Goal: Use online tool/utility: Utilize a website feature to perform a specific function

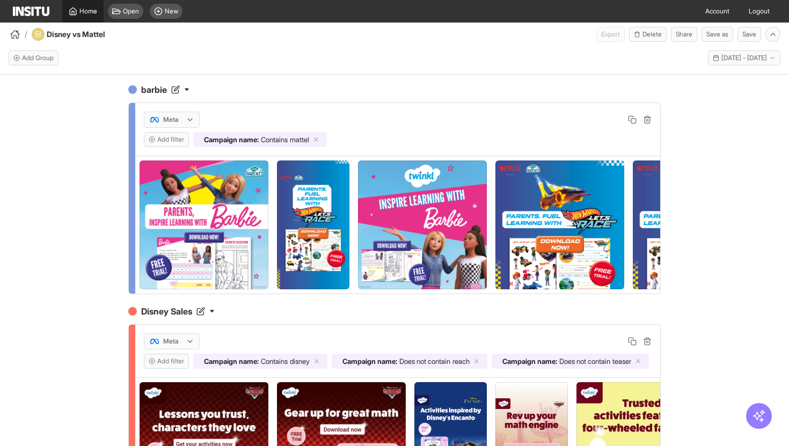
click at [79, 16] on link "Home" at bounding box center [82, 11] width 41 height 23
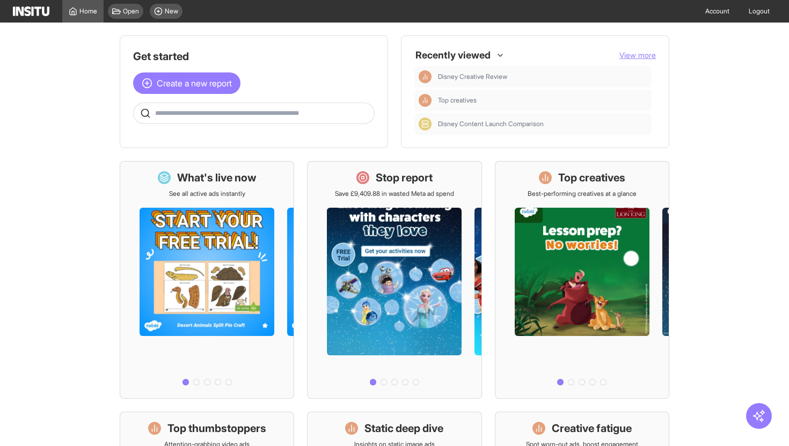
click at [634, 58] on span "View more" at bounding box center [638, 54] width 37 height 9
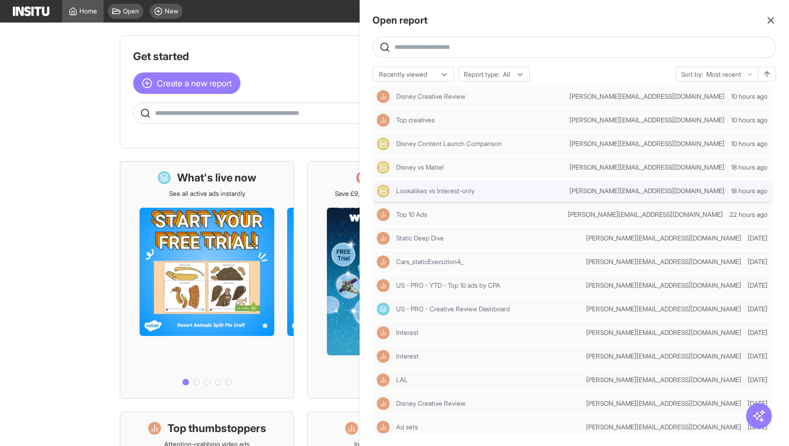
click at [456, 195] on div "Lookalikes vs Interest-only" at bounding box center [471, 191] width 188 height 13
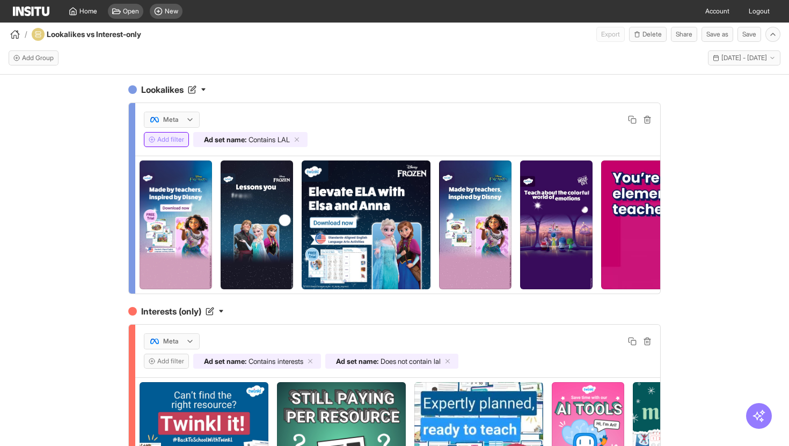
click at [176, 141] on button "Add filter" at bounding box center [166, 139] width 45 height 15
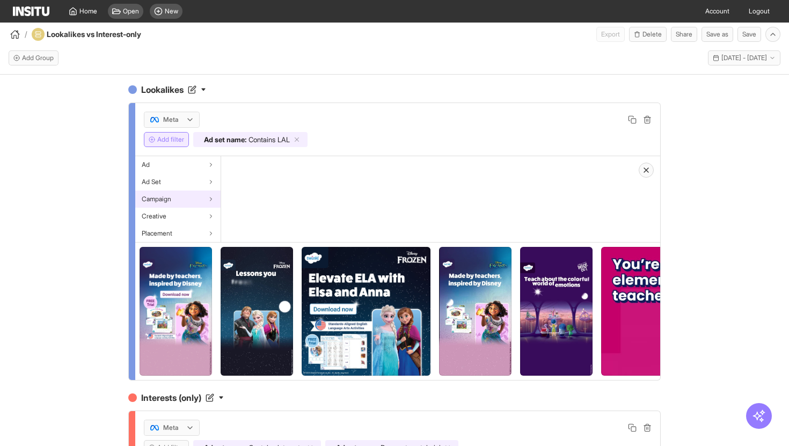
click at [187, 199] on div "Campaign" at bounding box center [177, 199] width 85 height 17
click at [264, 168] on span "Campaign name" at bounding box center [251, 165] width 47 height 9
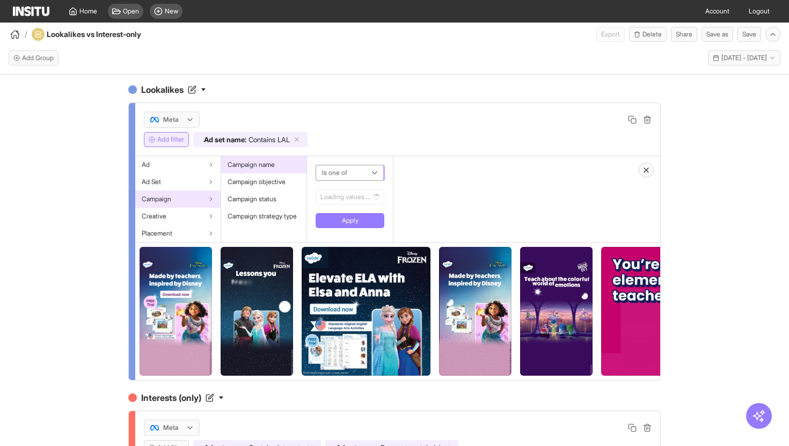
click at [351, 175] on div at bounding box center [342, 172] width 43 height 13
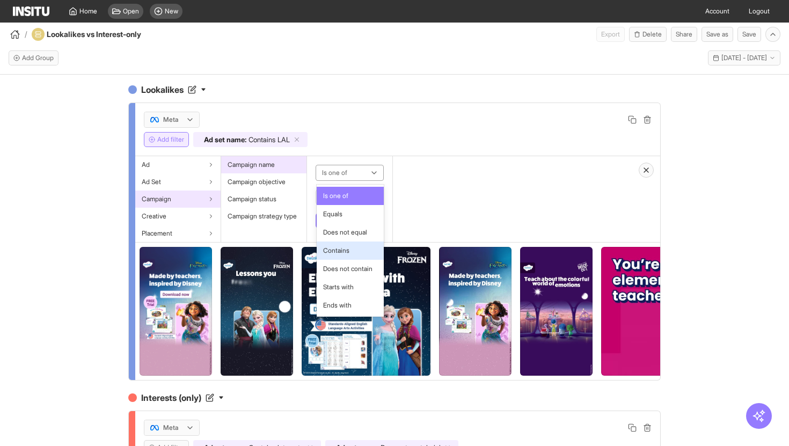
click at [354, 251] on span "Contains" at bounding box center [350, 251] width 54 height 10
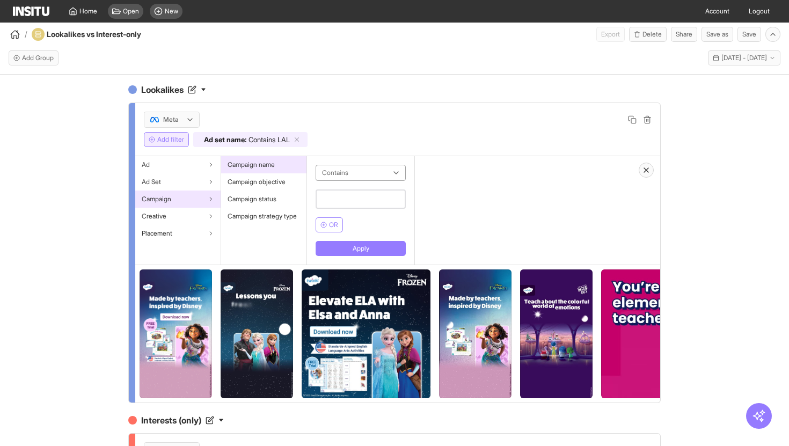
click at [353, 201] on input "text" at bounding box center [361, 199] width 90 height 19
type input "******"
click at [367, 244] on button "Apply" at bounding box center [361, 248] width 90 height 15
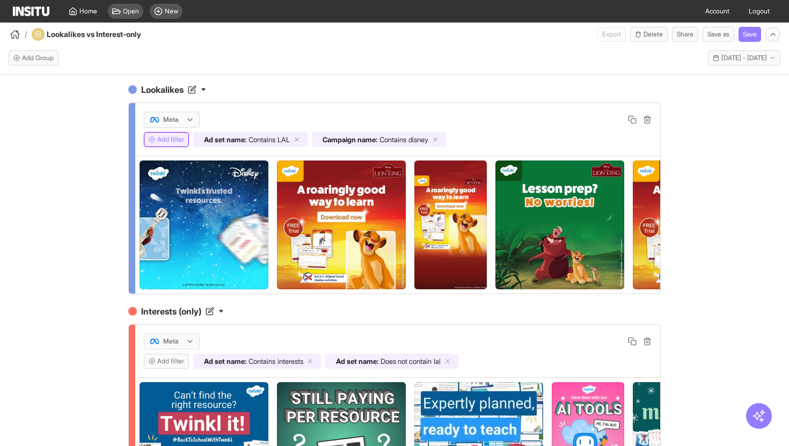
click at [175, 135] on button "Add filter" at bounding box center [166, 139] width 45 height 15
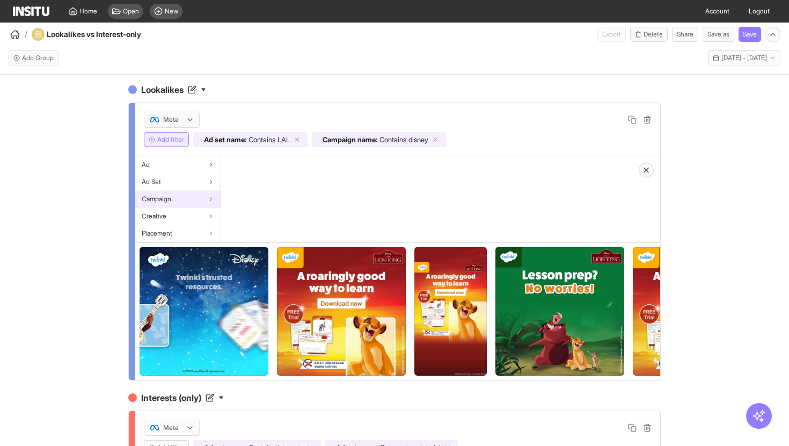
click at [200, 202] on div "Campaign" at bounding box center [177, 199] width 85 height 17
click at [258, 166] on span "Campaign name" at bounding box center [251, 165] width 47 height 9
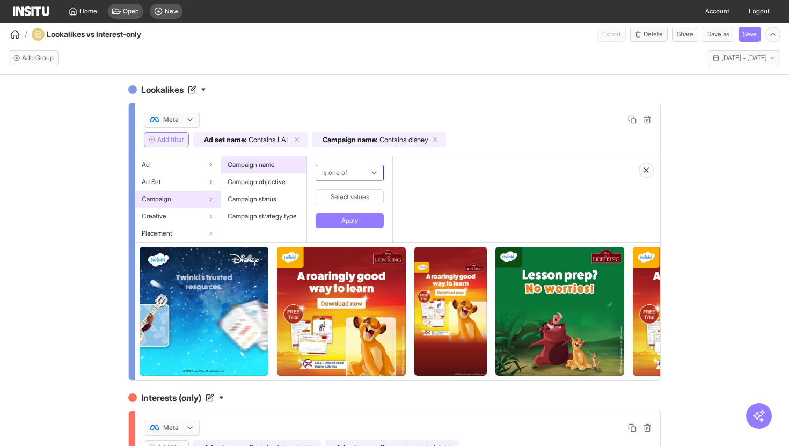
click at [351, 176] on div at bounding box center [342, 172] width 42 height 13
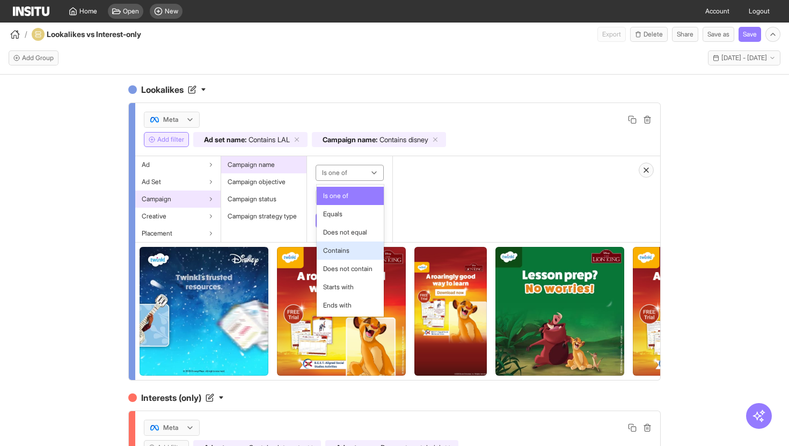
click at [350, 256] on div "Contains" at bounding box center [350, 251] width 67 height 18
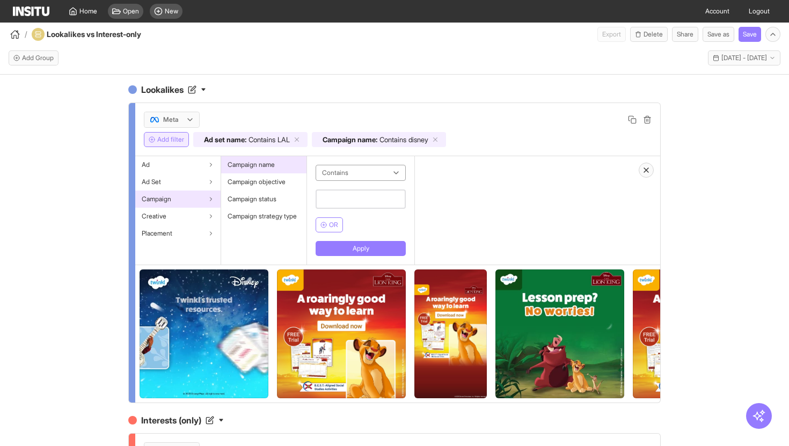
click at [353, 198] on input "text" at bounding box center [361, 199] width 90 height 19
type input "*****"
click at [345, 247] on button "Apply" at bounding box center [361, 248] width 90 height 15
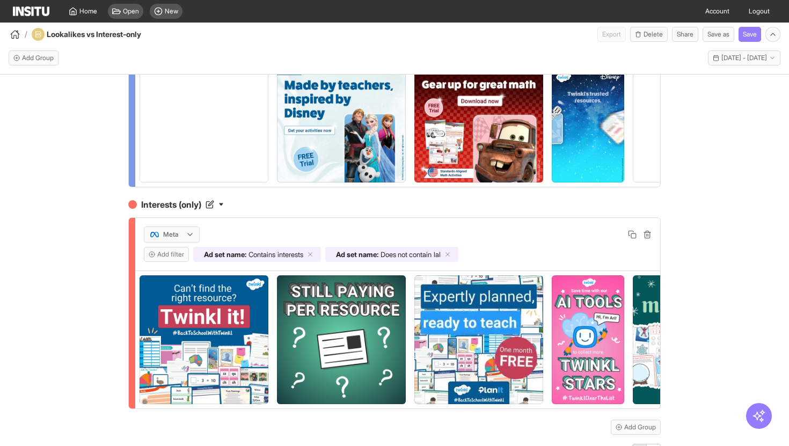
scroll to position [119, 0]
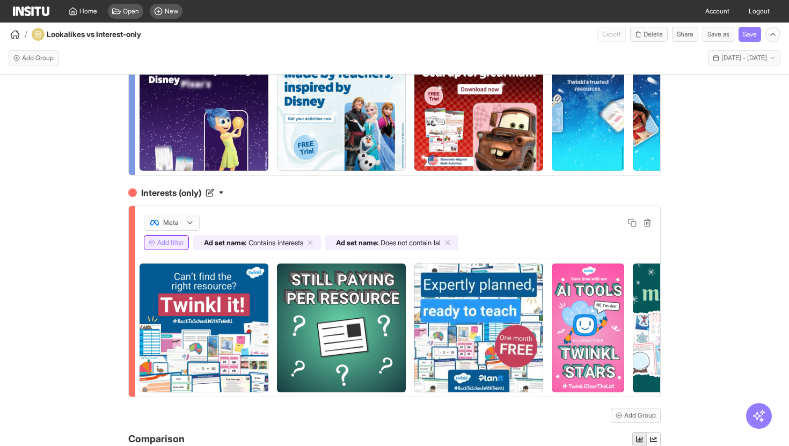
click at [176, 246] on button "Add filter" at bounding box center [166, 242] width 45 height 15
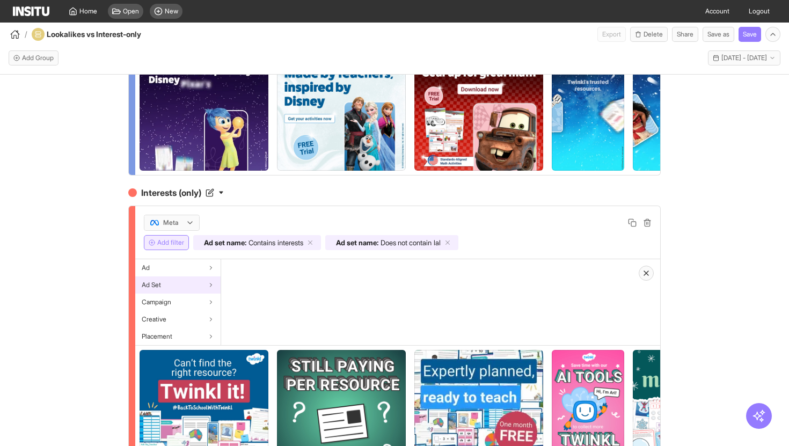
click at [186, 287] on div "Ad Set" at bounding box center [177, 285] width 85 height 17
click at [255, 269] on span "Ad set name" at bounding box center [246, 268] width 37 height 9
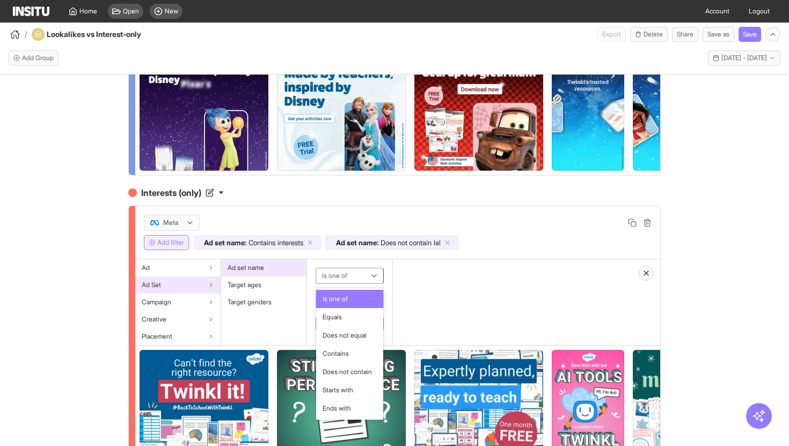
click at [335, 278] on div at bounding box center [342, 276] width 42 height 13
click at [356, 359] on div "Contains" at bounding box center [349, 354] width 67 height 18
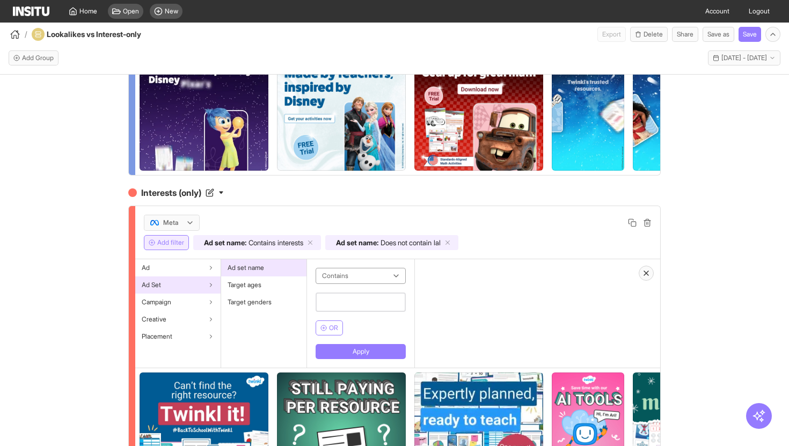
click at [347, 301] on input "text" at bounding box center [361, 302] width 90 height 19
paste input "**********"
type input "**********"
click at [353, 350] on button "Apply" at bounding box center [366, 351] width 100 height 15
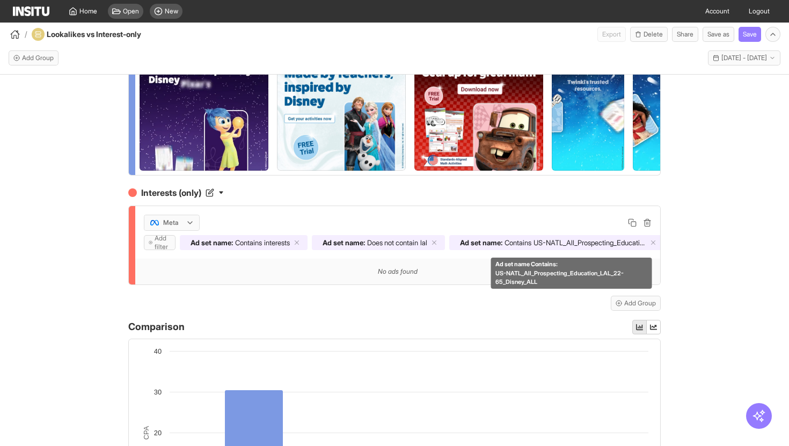
scroll to position [0, 18]
click at [651, 244] on line at bounding box center [650, 243] width 4 height 4
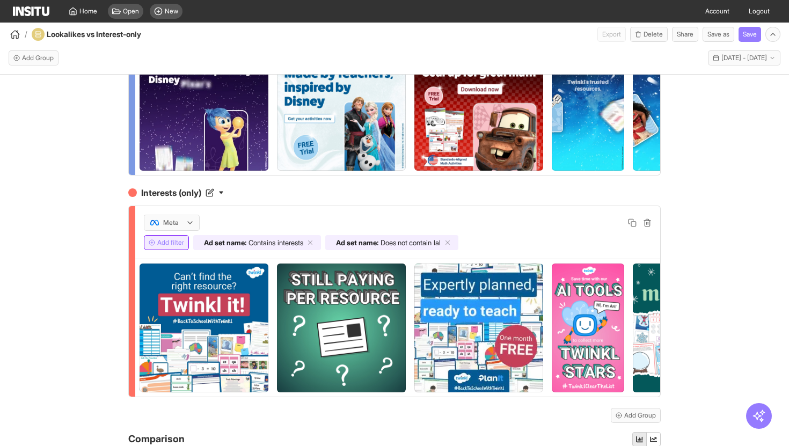
click at [177, 246] on button "Add filter" at bounding box center [166, 242] width 45 height 15
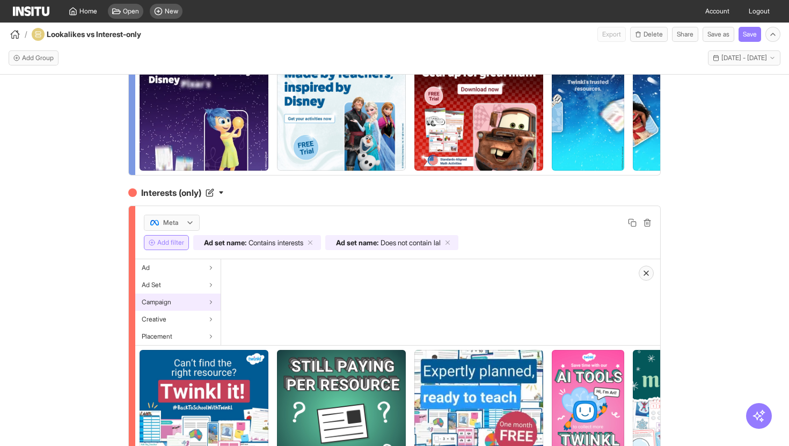
click at [201, 303] on div "Campaign" at bounding box center [177, 302] width 85 height 17
click at [264, 272] on div "Campaign name" at bounding box center [263, 267] width 85 height 17
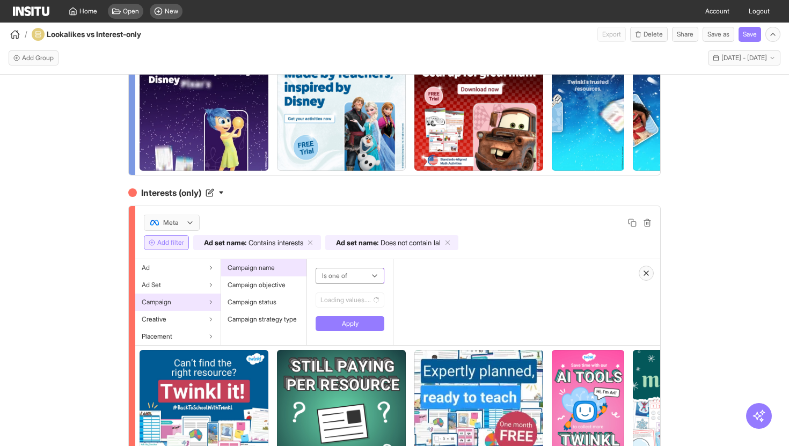
click at [358, 280] on div at bounding box center [342, 276] width 43 height 13
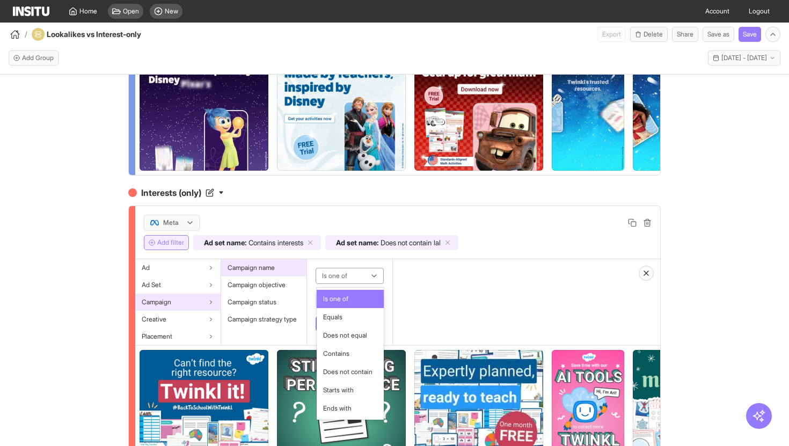
click at [386, 266] on div "Is one of selected, 1 of 7. 7 results available. Use Up and Down to choose opti…" at bounding box center [350, 302] width 86 height 86
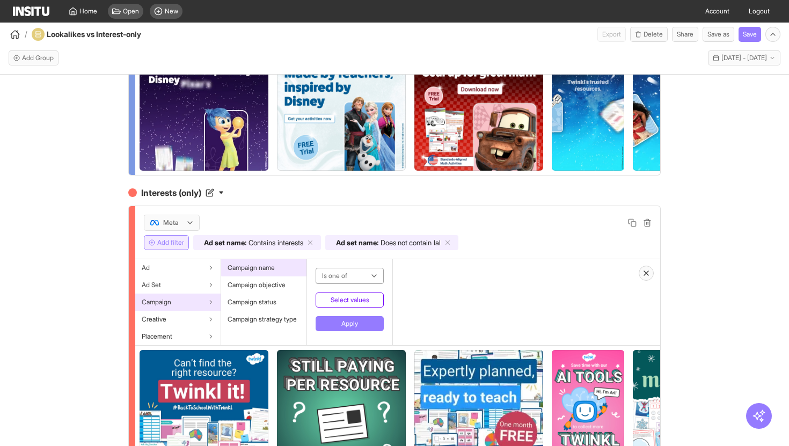
click at [368, 302] on button "Select values" at bounding box center [350, 300] width 68 height 15
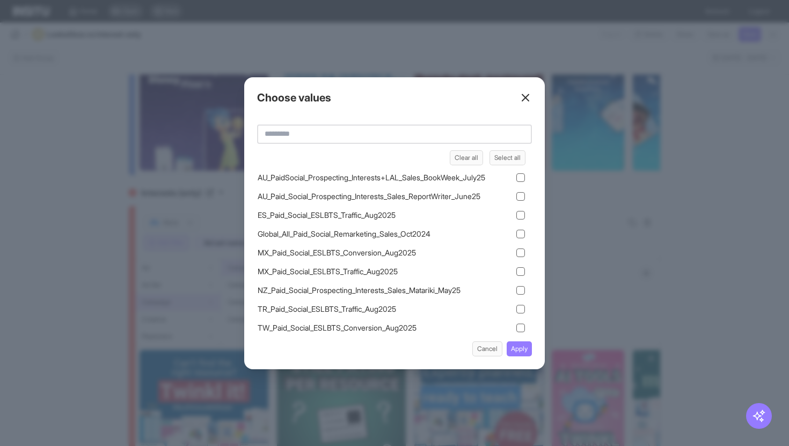
click at [359, 139] on input "text" at bounding box center [394, 134] width 275 height 19
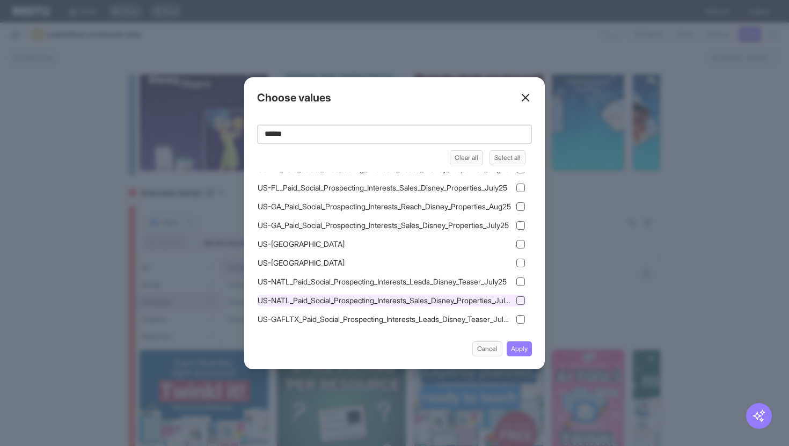
scroll to position [33, 0]
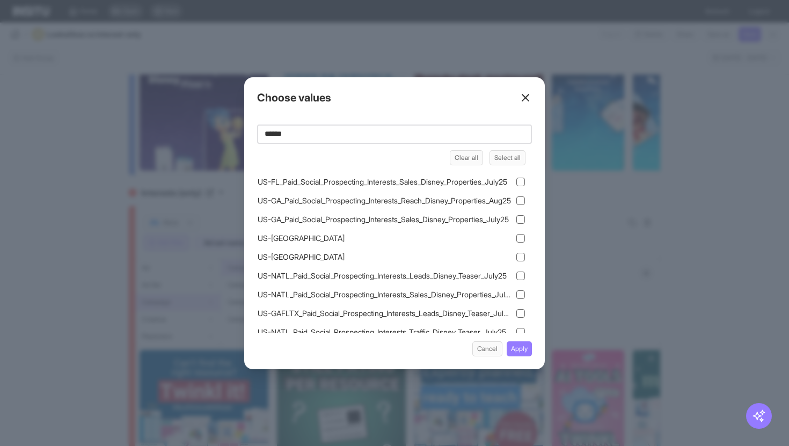
type input "******"
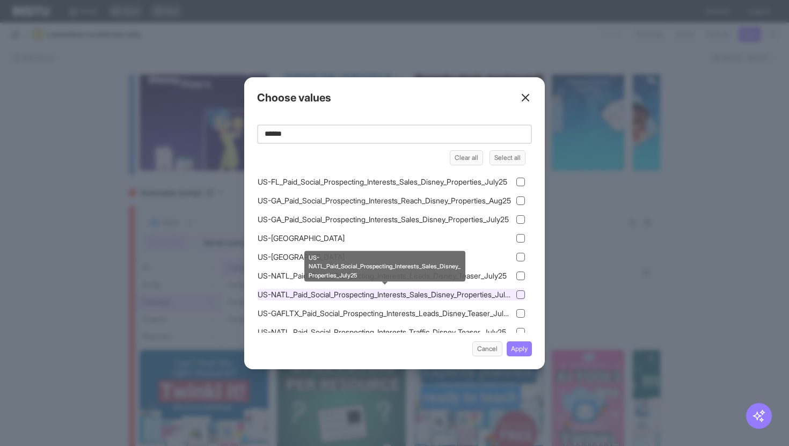
click at [339, 297] on span "US-NATL_Paid_Social_Prospecting_Interests_Sales_Disney_Properties_July25" at bounding box center [385, 294] width 255 height 11
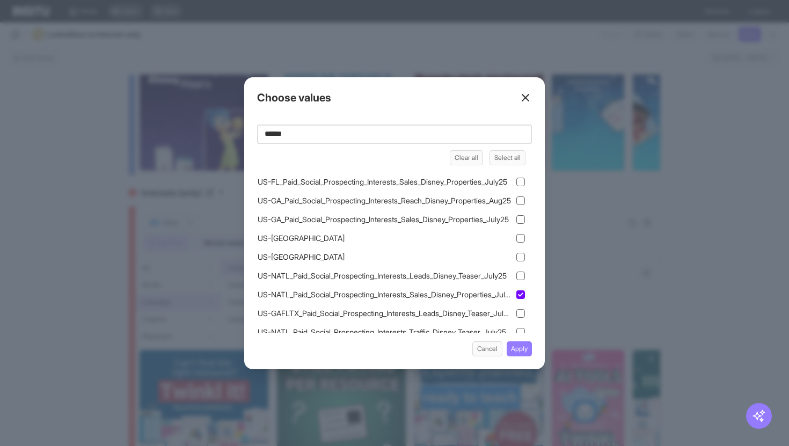
click at [516, 339] on div "Choose values ****** Clear all Select all UKI_Teachers_Paid_Social_Traffic_Disn…" at bounding box center [394, 223] width 301 height 292
click at [516, 348] on button "Apply" at bounding box center [519, 349] width 25 height 15
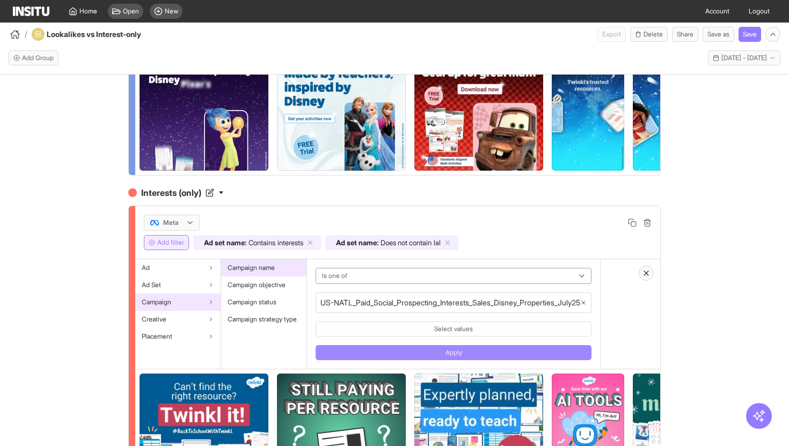
click at [514, 352] on button "Apply" at bounding box center [454, 352] width 276 height 15
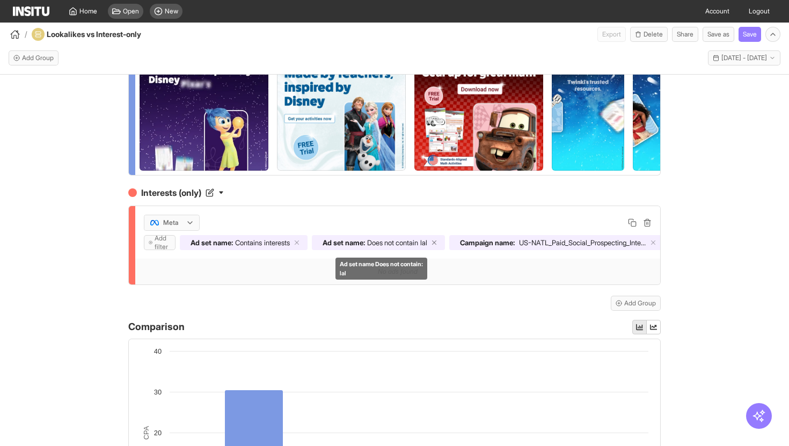
scroll to position [0, 18]
click at [432, 242] on icon at bounding box center [431, 243] width 8 height 8
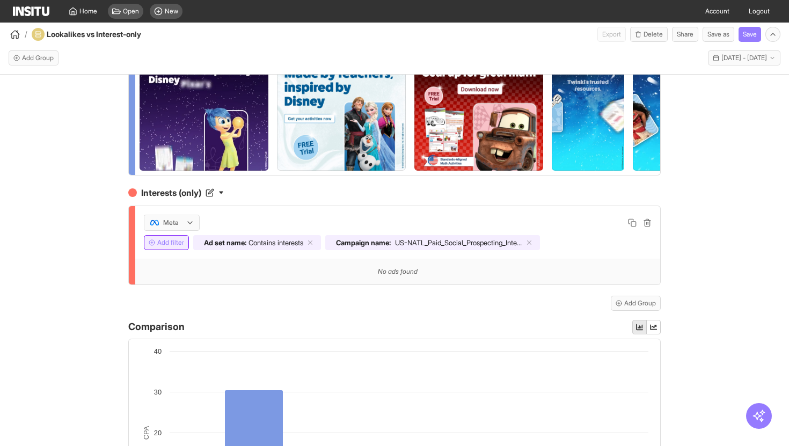
click at [176, 245] on button "Add filter" at bounding box center [166, 242] width 45 height 15
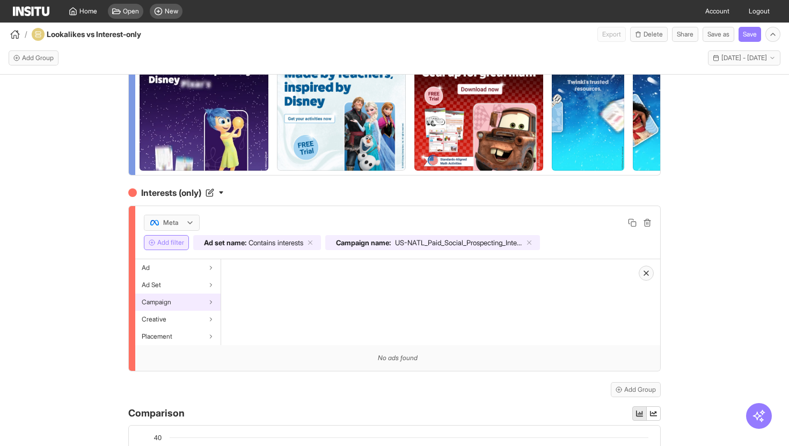
scroll to position [121, 0]
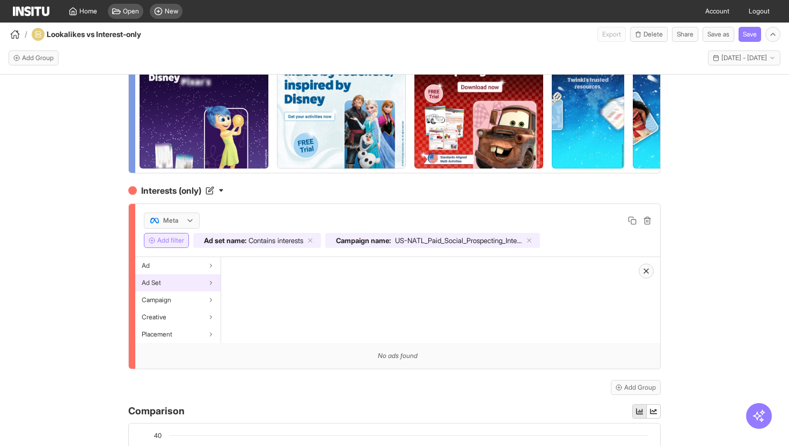
click at [197, 288] on div "Ad Set" at bounding box center [177, 282] width 85 height 17
click at [250, 265] on span "Ad set name" at bounding box center [246, 266] width 37 height 9
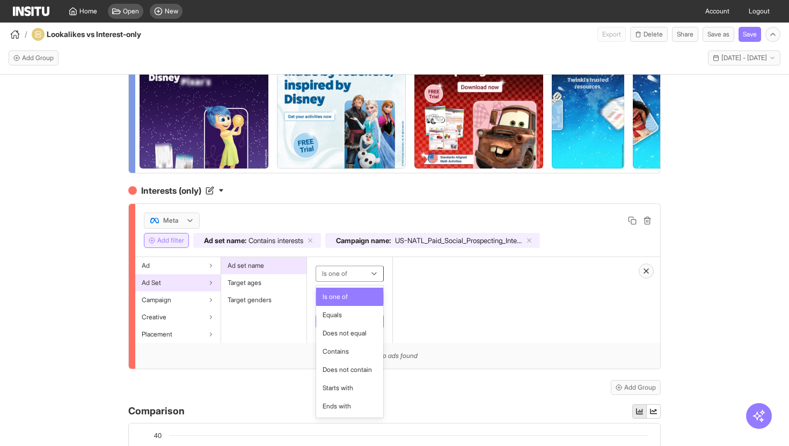
click at [364, 274] on div "Is one of" at bounding box center [344, 273] width 47 height 13
click at [357, 371] on span "Does not contain" at bounding box center [347, 370] width 49 height 10
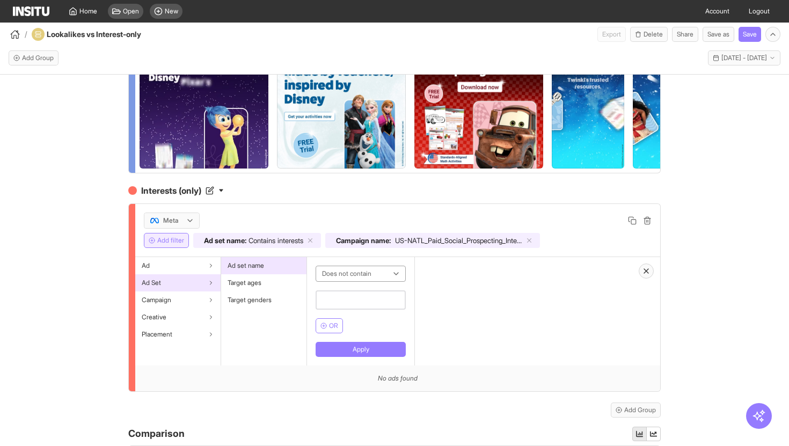
click at [362, 299] on input "text" at bounding box center [361, 300] width 90 height 19
type input "***"
click at [350, 345] on button "Apply" at bounding box center [361, 349] width 90 height 15
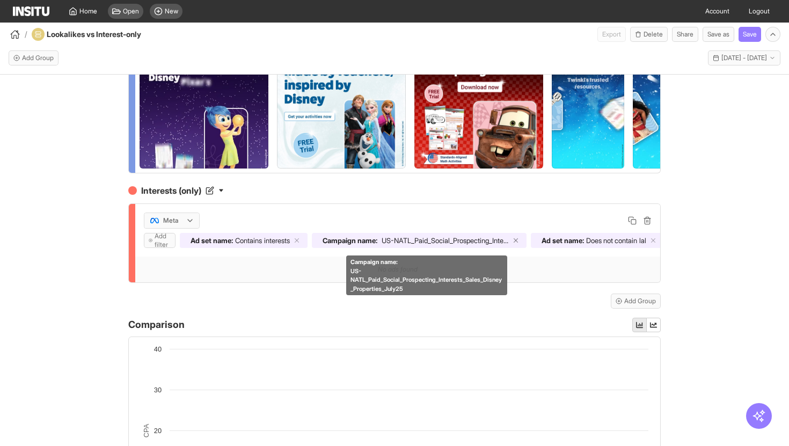
click at [520, 243] on icon at bounding box center [516, 241] width 8 height 8
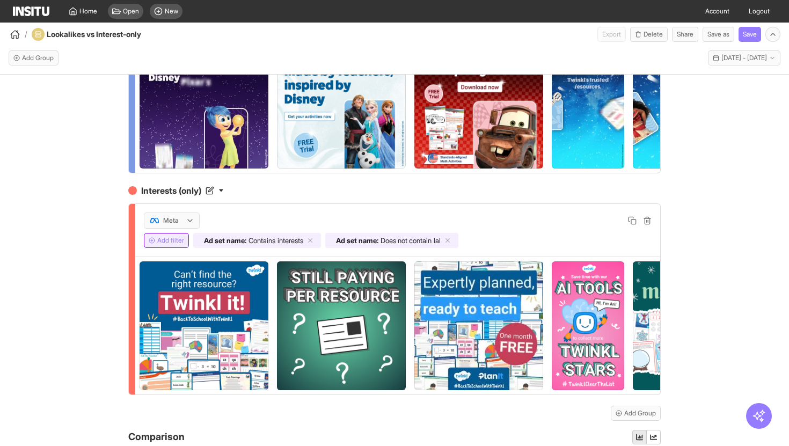
click at [164, 241] on button "Add filter" at bounding box center [166, 240] width 45 height 15
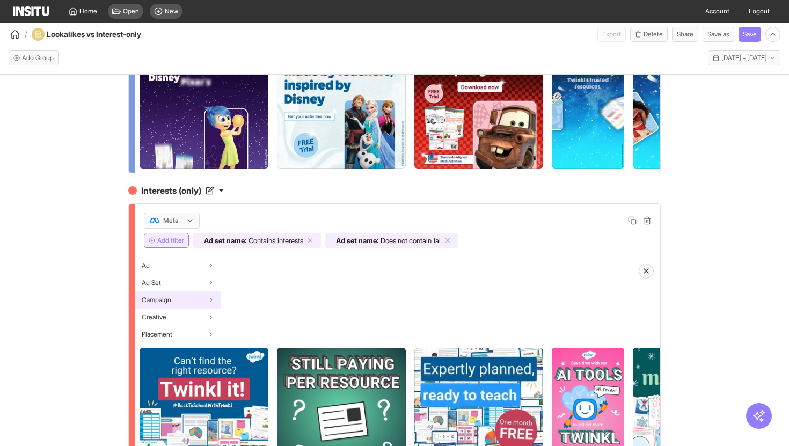
click at [180, 301] on div "Campaign" at bounding box center [177, 300] width 85 height 17
click at [270, 272] on div "Campaign name" at bounding box center [263, 265] width 85 height 17
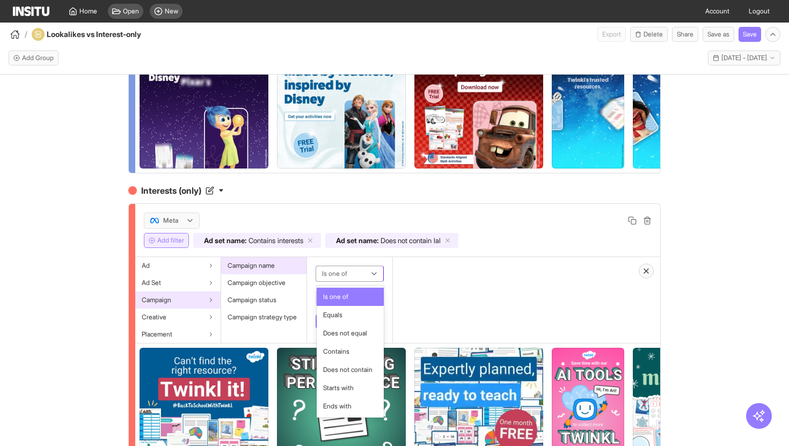
click at [346, 276] on div at bounding box center [342, 273] width 42 height 13
click at [351, 357] on div "Contains" at bounding box center [350, 352] width 67 height 18
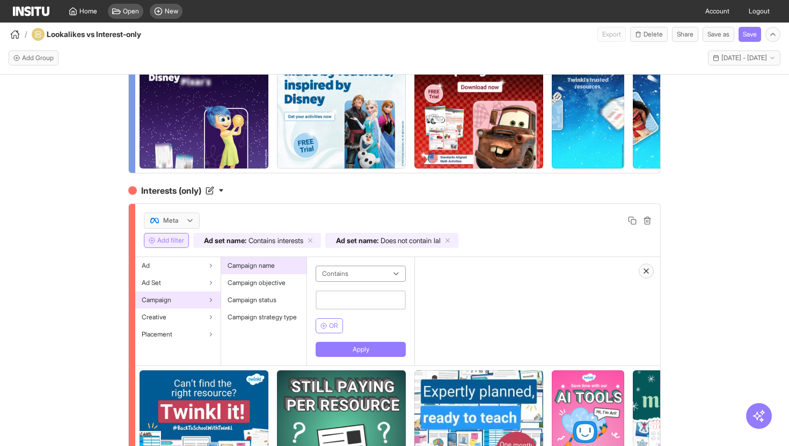
click at [357, 301] on input "text" at bounding box center [361, 300] width 90 height 19
type input "******"
click at [364, 350] on button "Apply" at bounding box center [361, 349] width 90 height 15
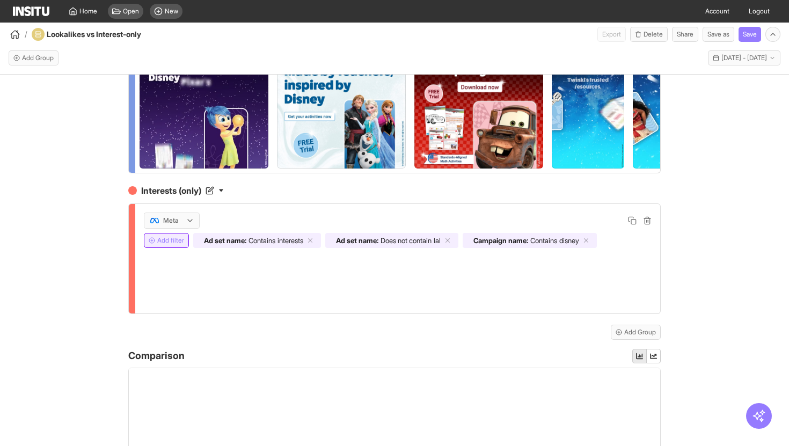
click at [178, 241] on button "Add filter" at bounding box center [166, 240] width 45 height 15
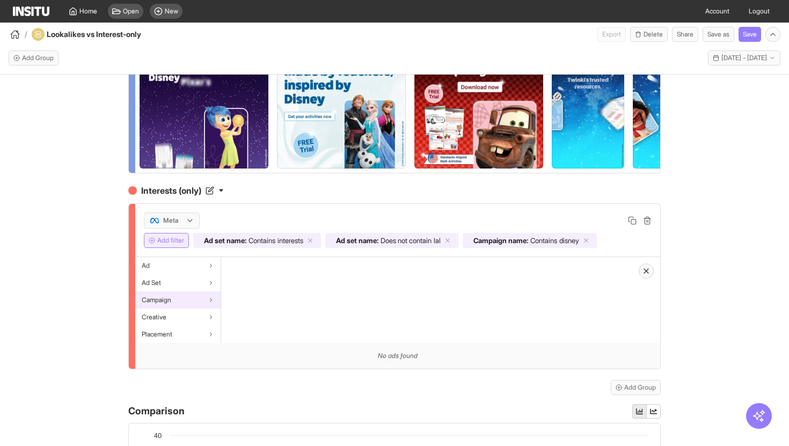
click at [194, 296] on div "Campaign" at bounding box center [177, 300] width 85 height 17
click at [270, 266] on span "Campaign name" at bounding box center [251, 266] width 47 height 9
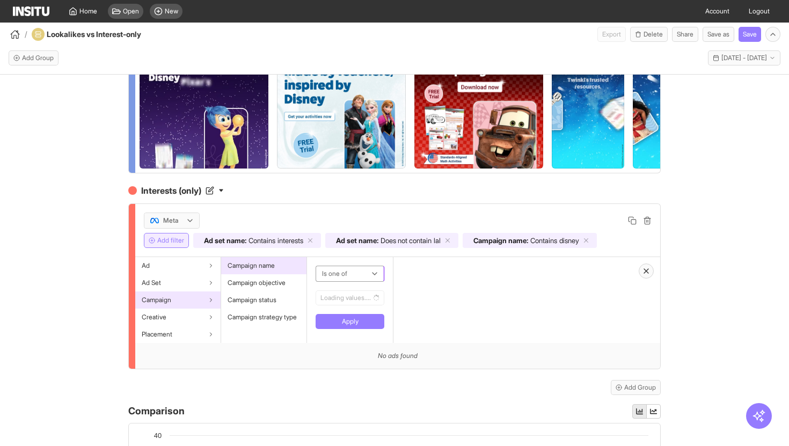
click at [350, 273] on div at bounding box center [342, 273] width 43 height 13
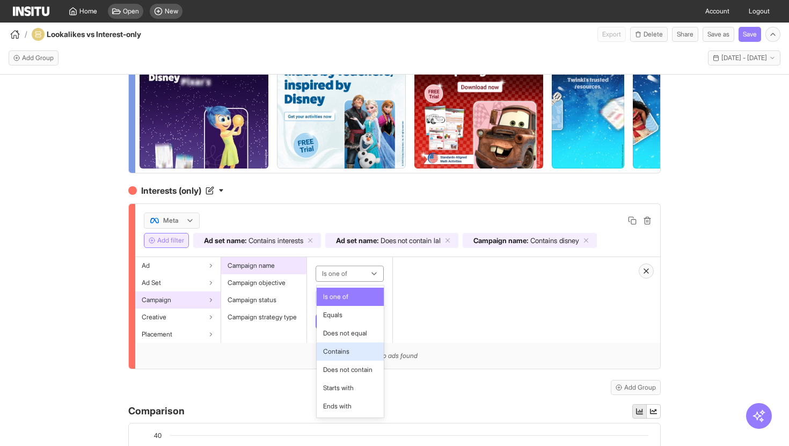
click at [351, 353] on span "Contains" at bounding box center [350, 352] width 54 height 10
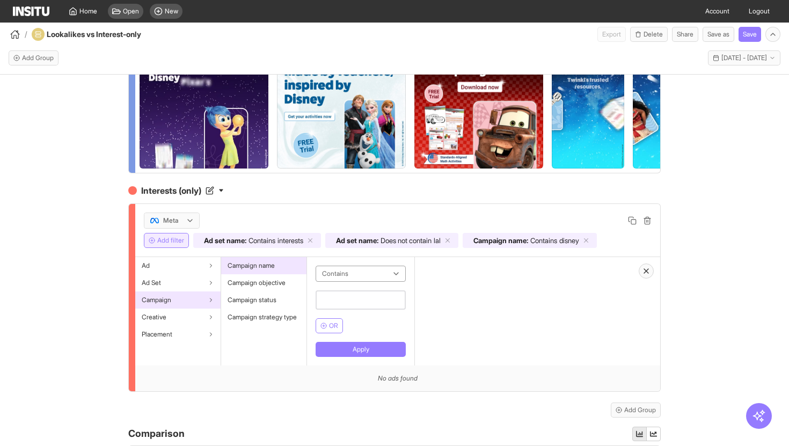
click at [347, 302] on input "text" at bounding box center [361, 300] width 90 height 19
type input "*****"
click at [345, 353] on button "Apply" at bounding box center [361, 349] width 90 height 15
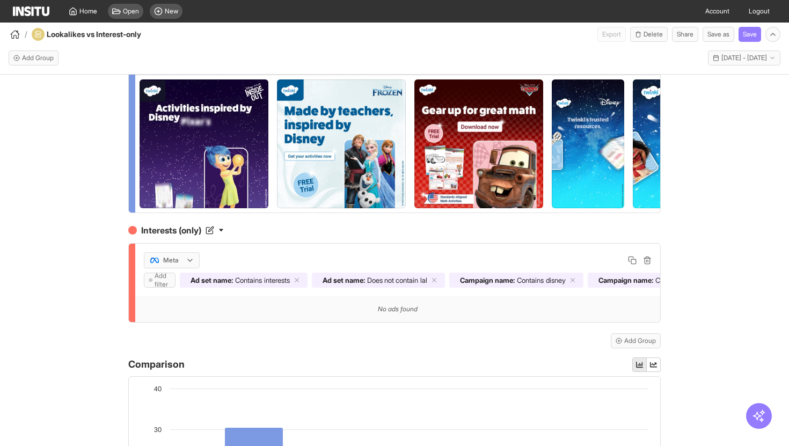
scroll to position [90, 0]
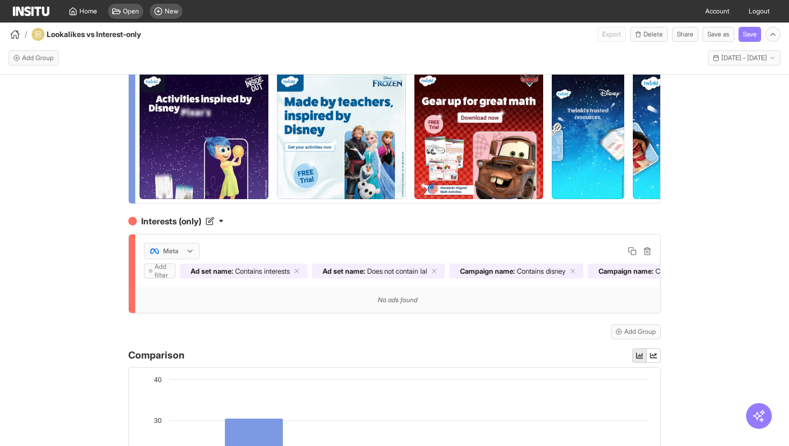
click at [559, 309] on div "No ads found" at bounding box center [397, 300] width 525 height 26
click at [506, 310] on div "No ads found" at bounding box center [397, 300] width 525 height 26
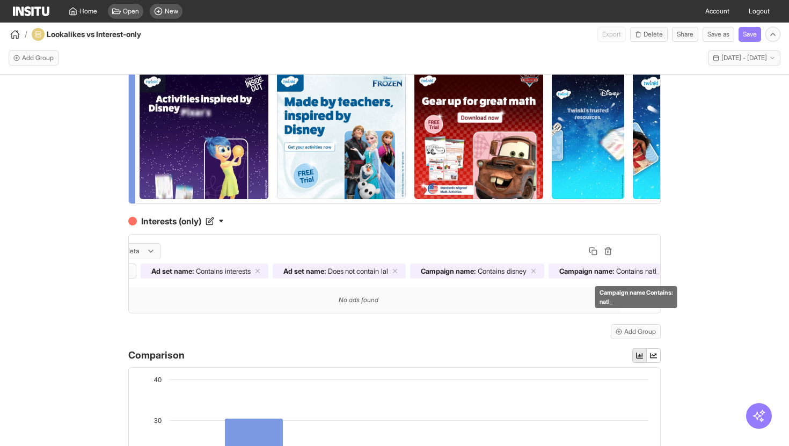
scroll to position [0, 0]
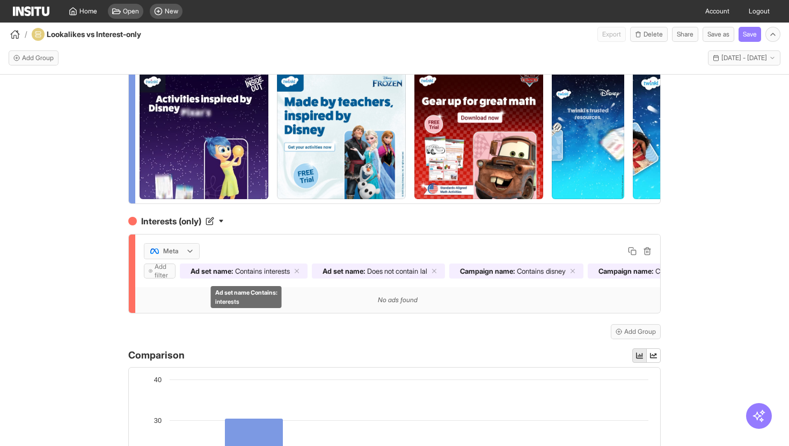
click at [296, 272] on span "Ad set name : Contains interests" at bounding box center [240, 271] width 112 height 9
click at [290, 272] on span "interests" at bounding box center [277, 271] width 26 height 9
click at [301, 272] on icon at bounding box center [297, 271] width 8 height 8
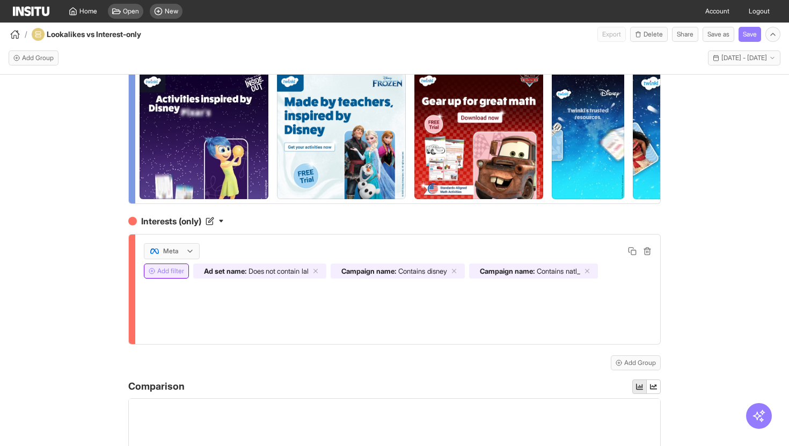
click at [177, 272] on button "Add filter" at bounding box center [166, 271] width 45 height 15
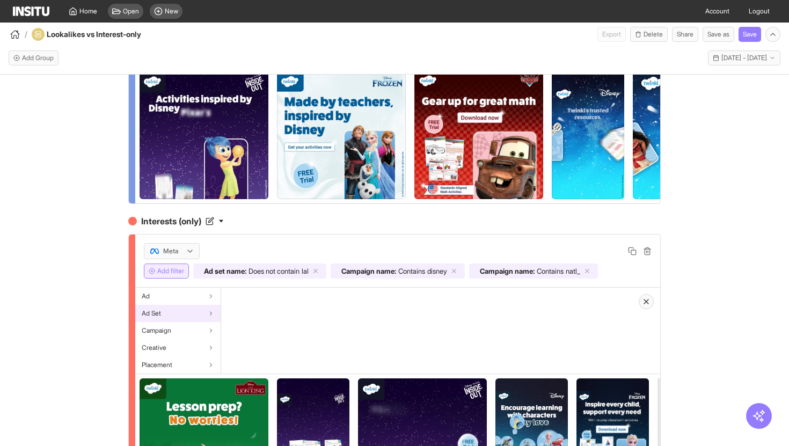
click at [178, 317] on div "Ad Set" at bounding box center [177, 313] width 85 height 17
click at [251, 298] on span "Ad set name" at bounding box center [246, 296] width 37 height 9
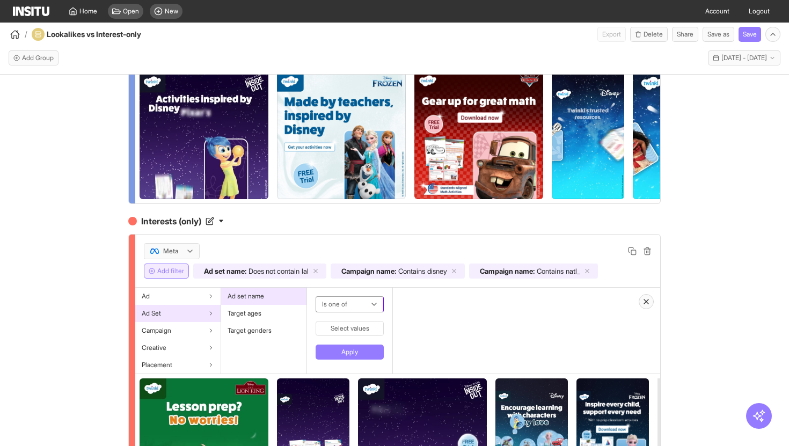
click at [346, 307] on div at bounding box center [342, 304] width 42 height 13
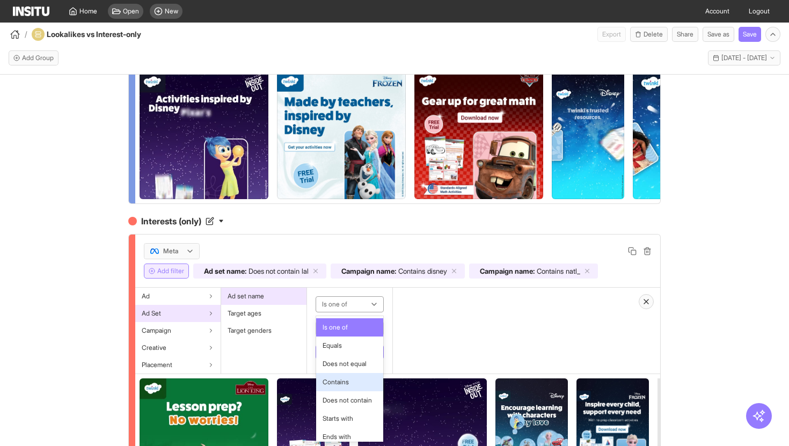
click at [352, 385] on span "Contains" at bounding box center [350, 383] width 54 height 10
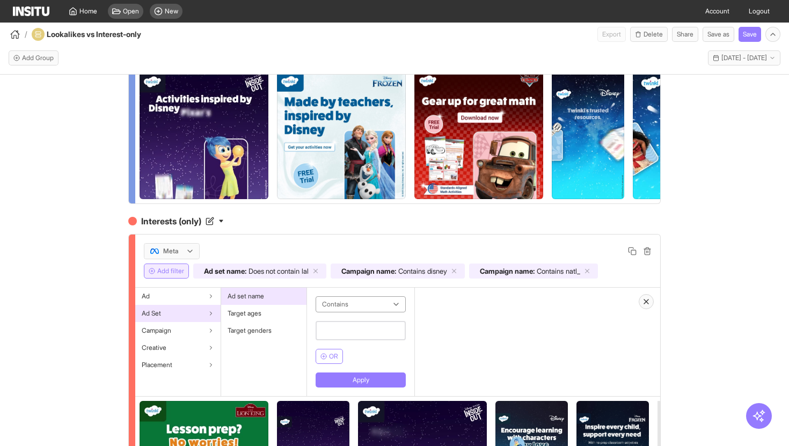
click at [366, 332] on input "text" at bounding box center [361, 330] width 90 height 19
type input "********"
click at [354, 385] on button "Apply" at bounding box center [361, 380] width 90 height 15
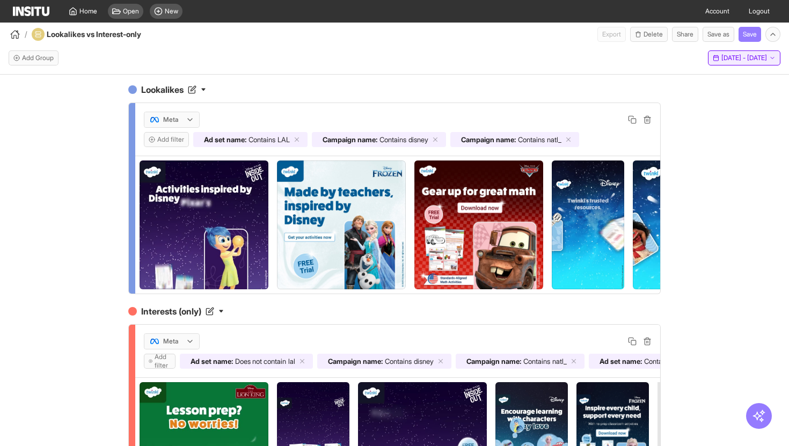
click at [734, 59] on span "[DATE] - [DATE]" at bounding box center [745, 58] width 46 height 9
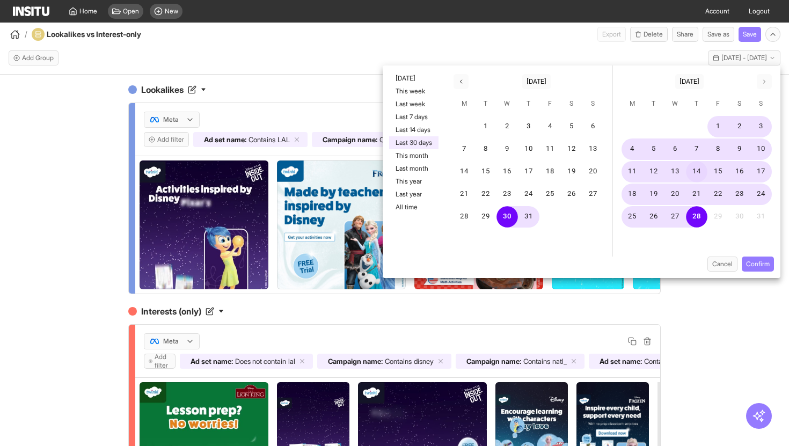
click at [697, 177] on button "14" at bounding box center [696, 171] width 21 height 21
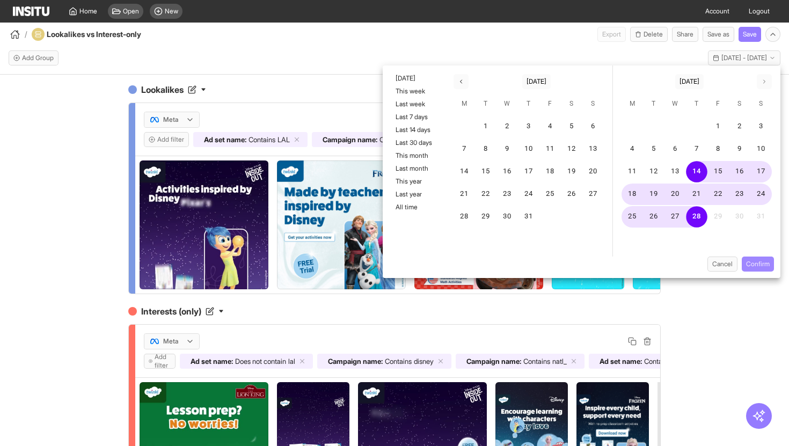
click at [755, 264] on button "Confirm" at bounding box center [758, 264] width 32 height 15
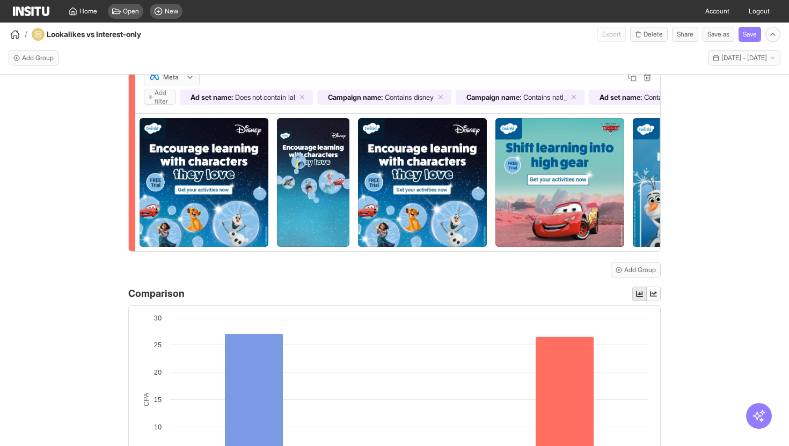
scroll to position [345, 0]
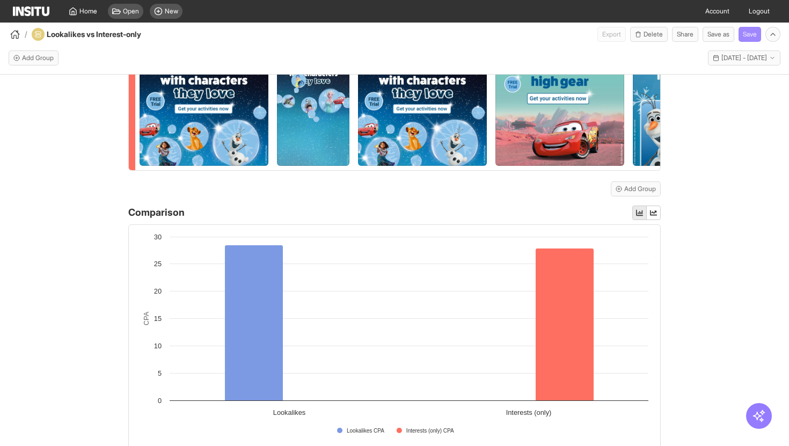
click at [749, 34] on button "Save" at bounding box center [750, 34] width 23 height 15
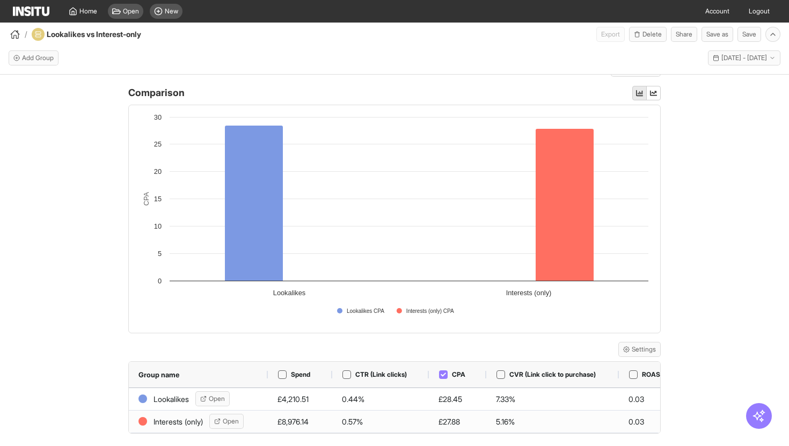
scroll to position [468, 0]
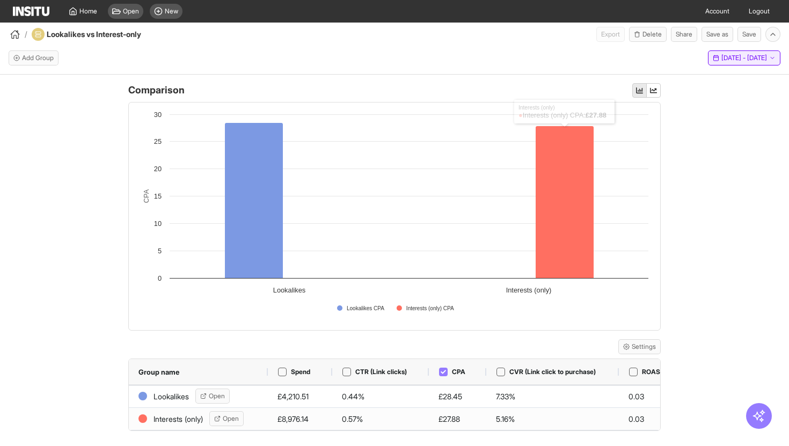
click at [724, 60] on span "[DATE] - [DATE]" at bounding box center [745, 58] width 46 height 9
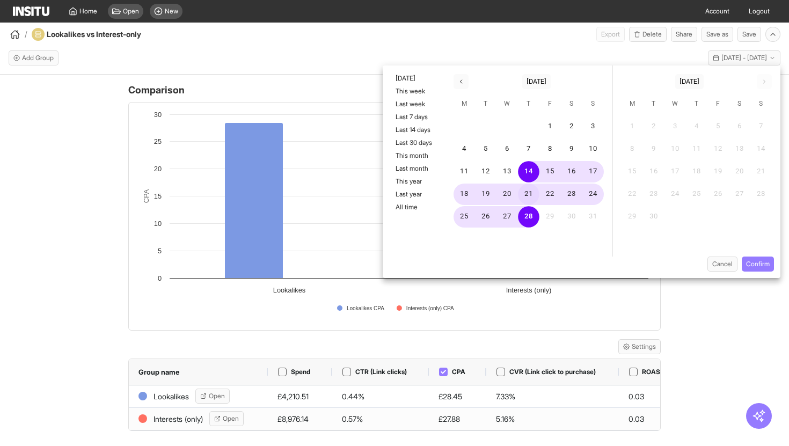
click at [529, 202] on button "21" at bounding box center [528, 194] width 21 height 21
click at [755, 260] on button "Confirm" at bounding box center [758, 264] width 32 height 15
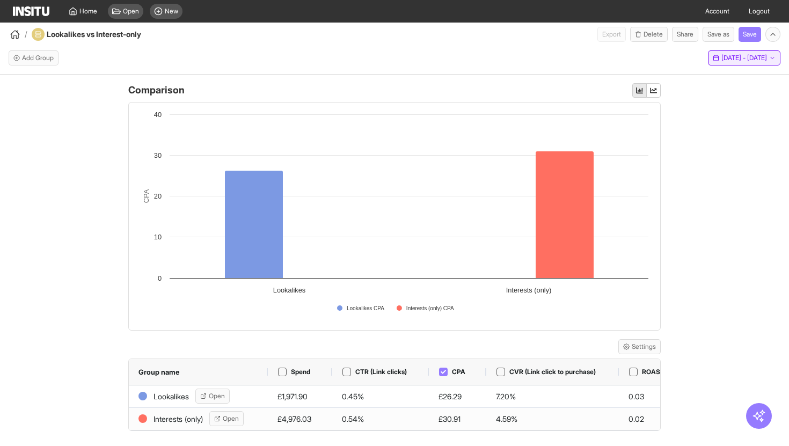
click at [722, 61] on span "[DATE] - [DATE]" at bounding box center [745, 58] width 46 height 9
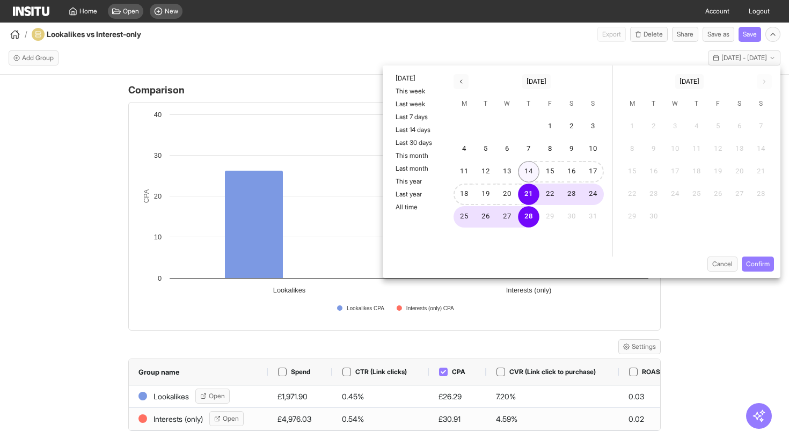
click at [531, 176] on button "14" at bounding box center [528, 171] width 21 height 21
click at [763, 263] on button "Confirm" at bounding box center [758, 264] width 32 height 15
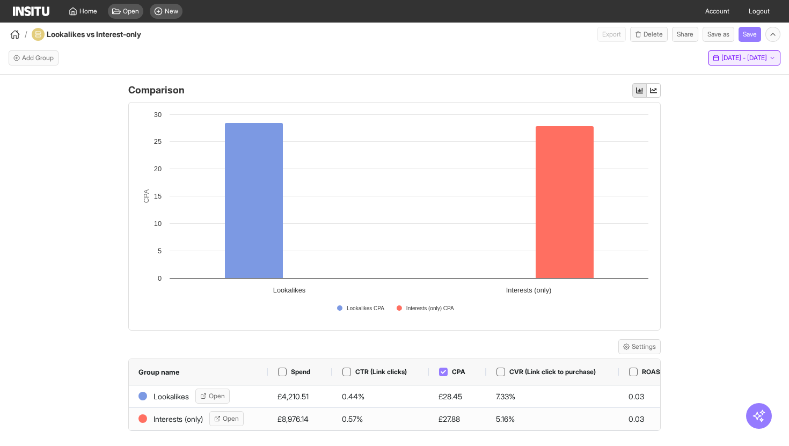
click at [732, 61] on span "[DATE] - [DATE]" at bounding box center [745, 58] width 46 height 9
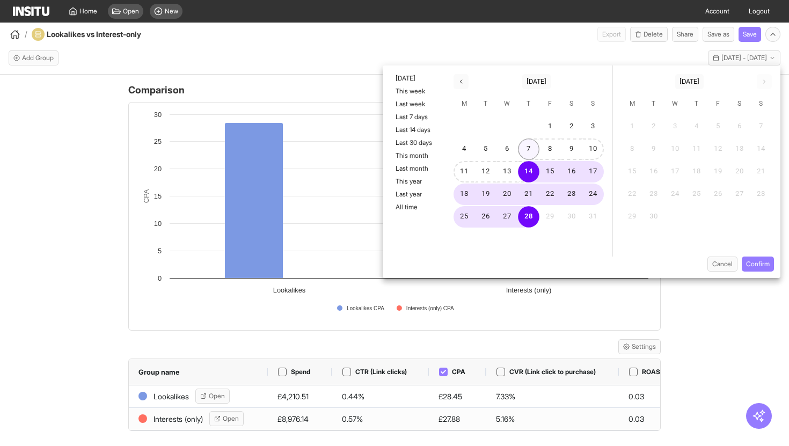
click at [526, 151] on button "7" at bounding box center [528, 149] width 21 height 21
click at [524, 177] on button "14" at bounding box center [528, 171] width 21 height 21
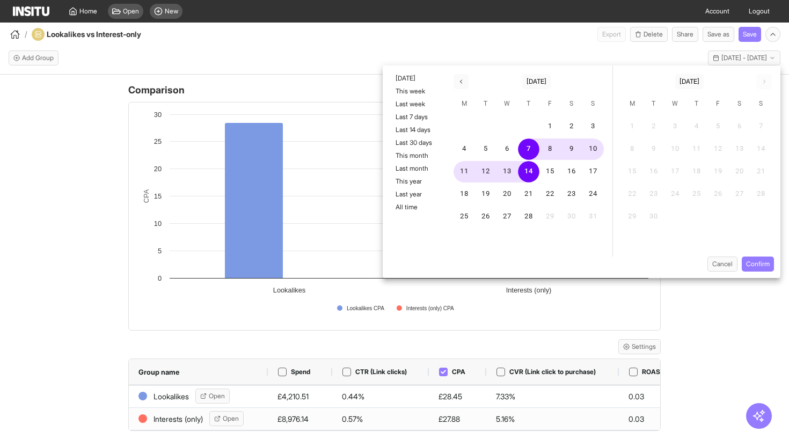
click at [534, 228] on div "1 2 3 4 5 6 7 8 9 10 11 12 13 14 15 16 17 18 19 20 21 22 23 24 25 26 27 28 29 3…" at bounding box center [529, 172] width 168 height 114
click at [530, 215] on button "28" at bounding box center [528, 216] width 21 height 21
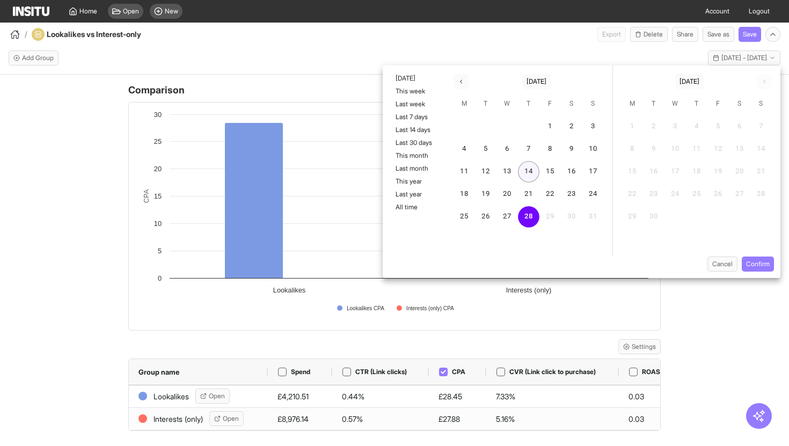
click at [533, 176] on button "14" at bounding box center [528, 171] width 21 height 21
click at [535, 218] on button "28" at bounding box center [528, 216] width 21 height 21
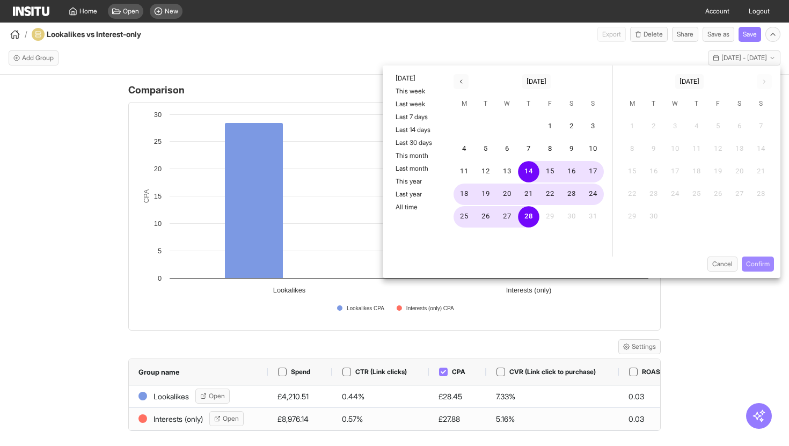
click at [752, 264] on button "Confirm" at bounding box center [758, 264] width 32 height 15
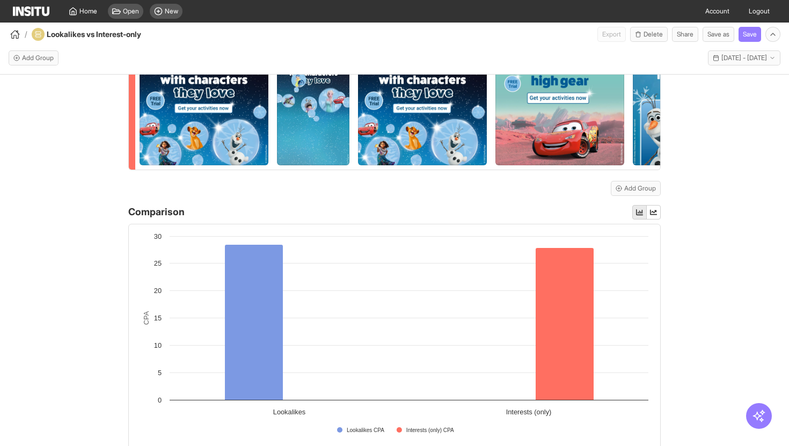
scroll to position [337, 0]
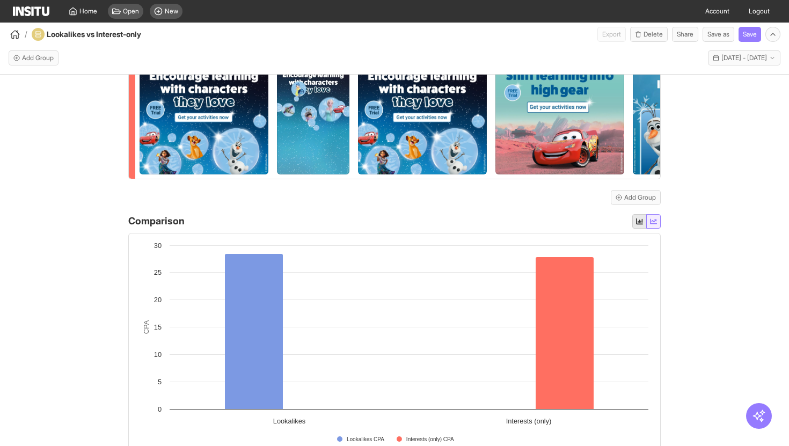
click at [657, 221] on button "button" at bounding box center [654, 221] width 14 height 14
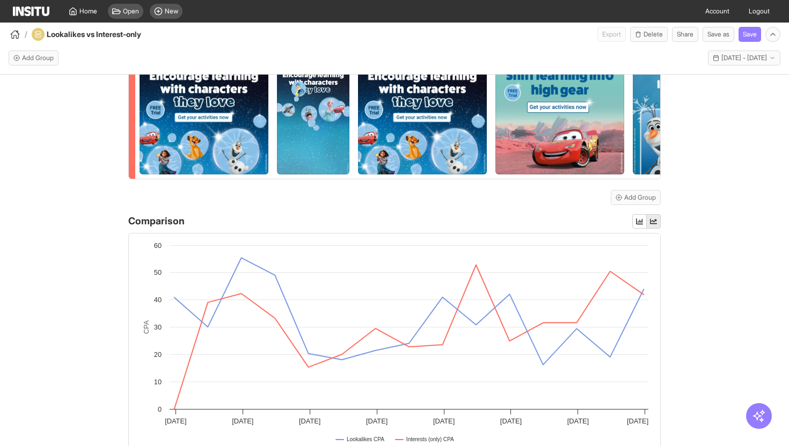
scroll to position [368, 0]
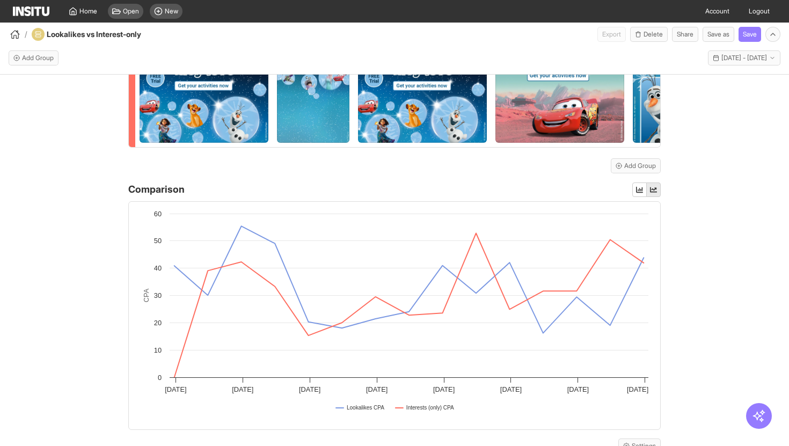
click at [751, 25] on div "/ Lookalikes vs Interest-only Export Delete Share Save as Save" at bounding box center [394, 32] width 789 height 19
click at [751, 30] on button "Save" at bounding box center [750, 34] width 23 height 15
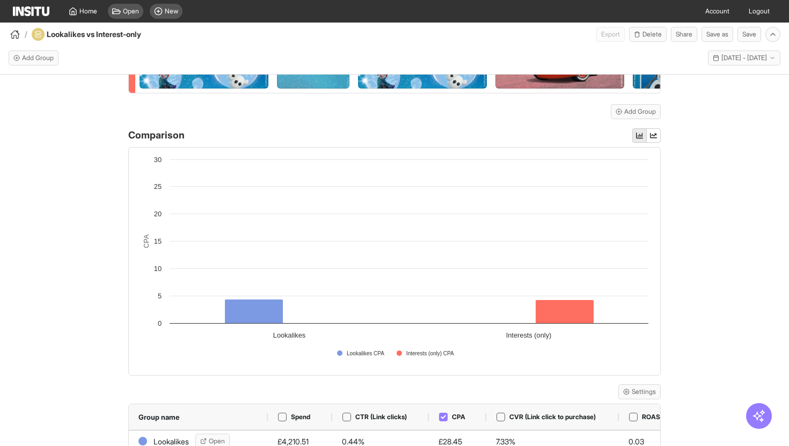
scroll to position [426, 0]
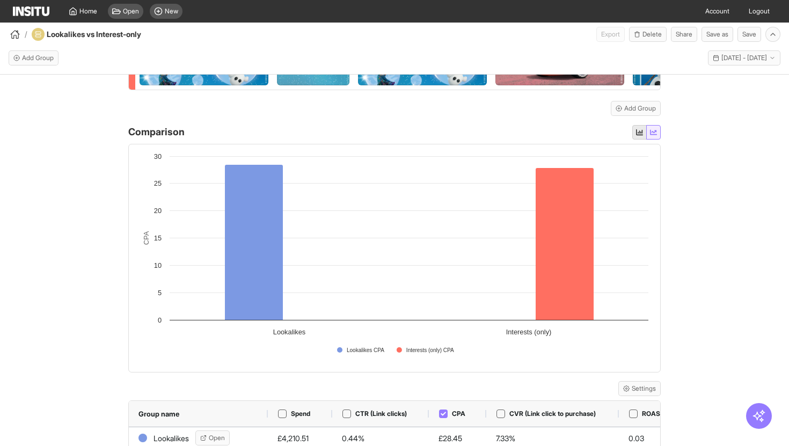
click at [656, 133] on icon "button" at bounding box center [653, 132] width 7 height 7
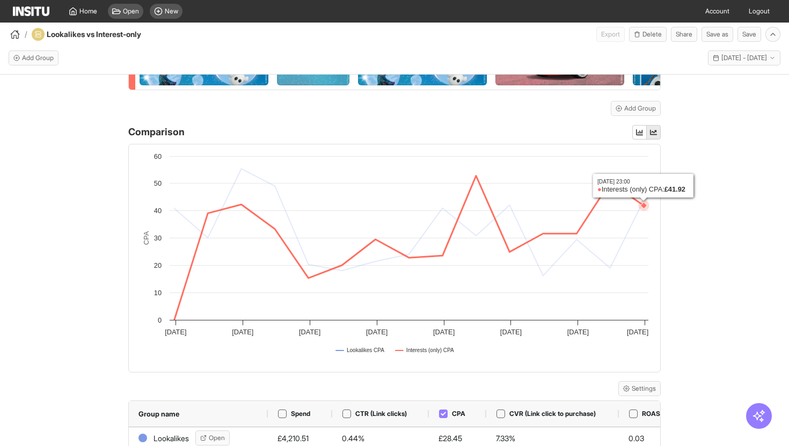
click at [629, 229] on icon at bounding box center [410, 222] width 470 height 107
